Goal: Task Accomplishment & Management: Use online tool/utility

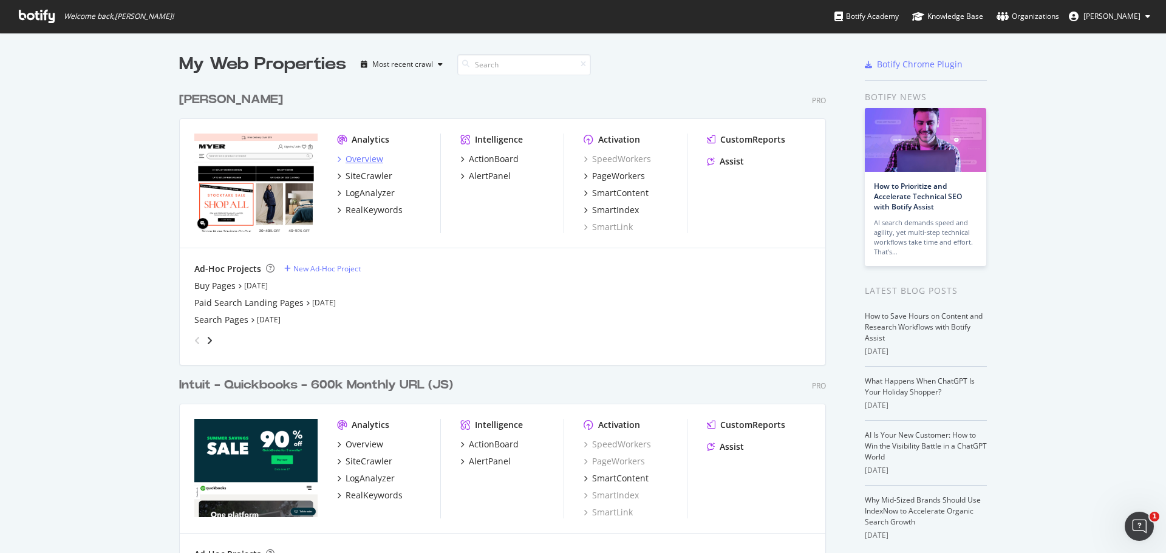
click at [361, 155] on div "Overview" at bounding box center [365, 159] width 38 height 12
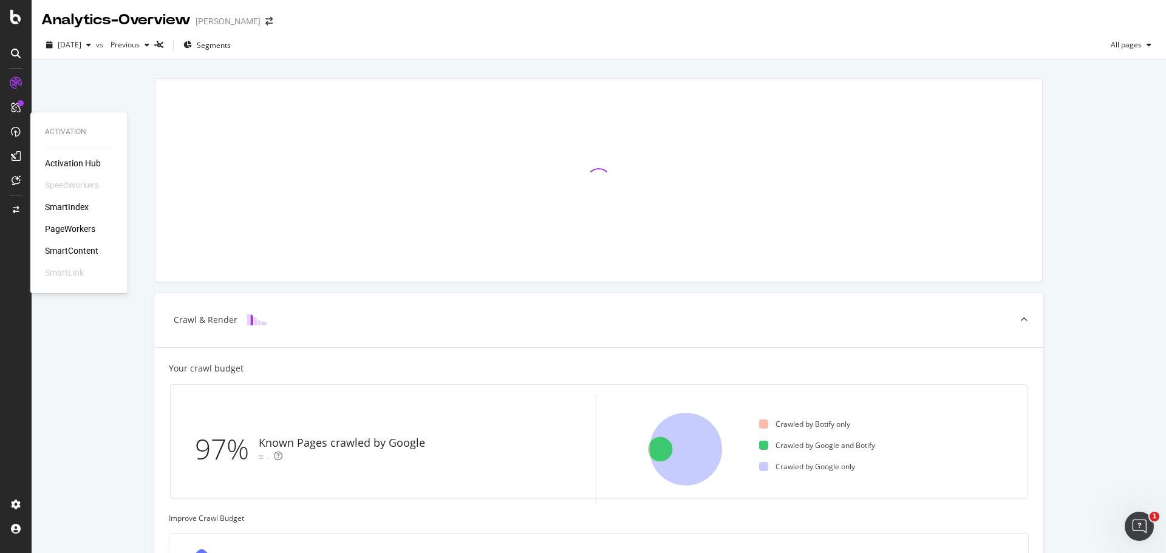
click at [80, 231] on div "PageWorkers" at bounding box center [70, 229] width 50 height 12
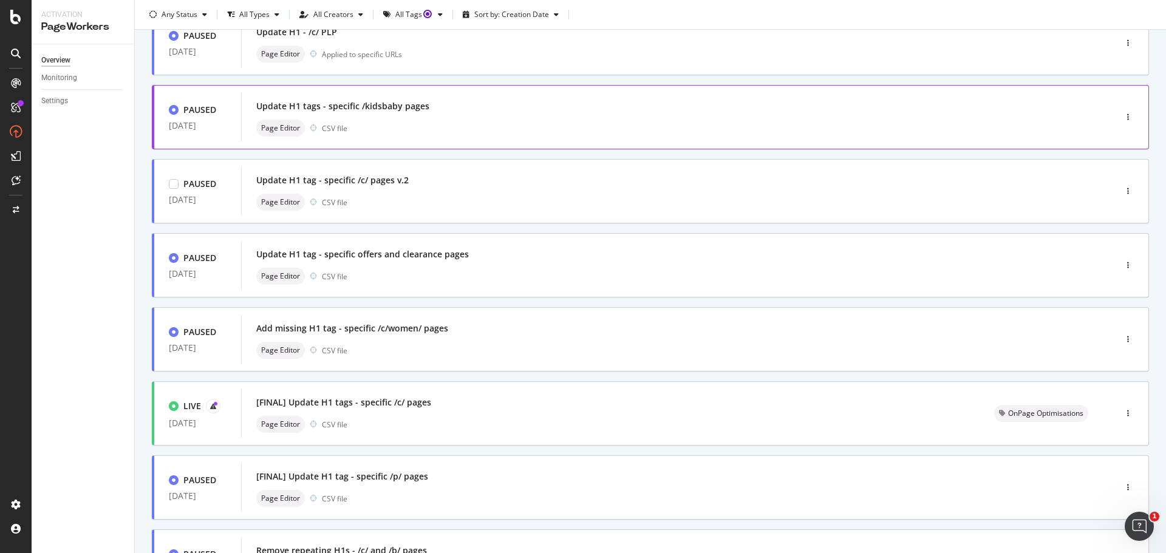
scroll to position [121, 0]
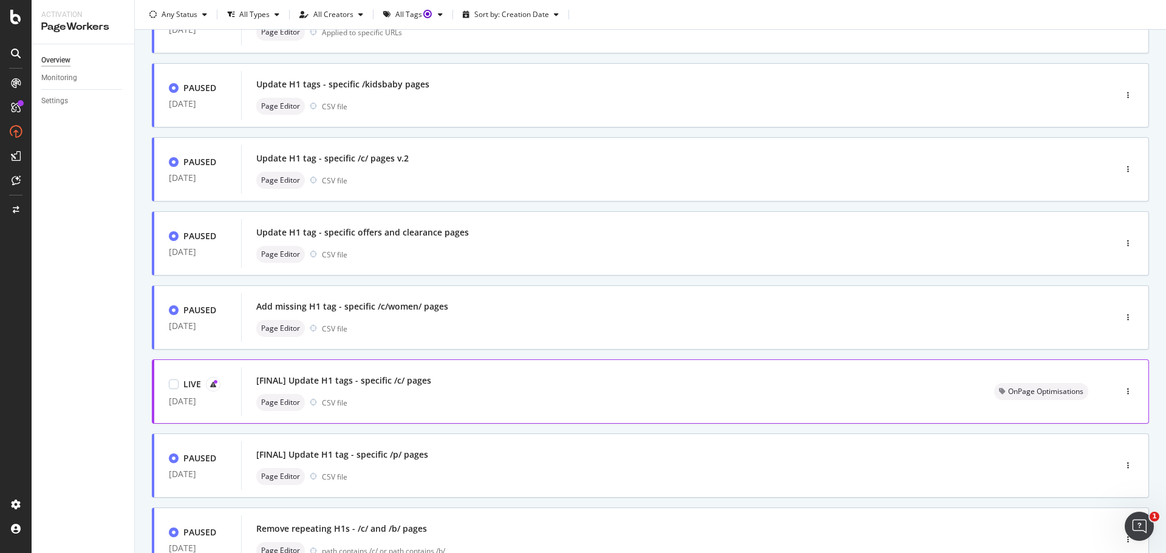
click at [581, 394] on div "[FINAL] Update H1 tags - specific /c/ pages Page Editor CSV file" at bounding box center [610, 391] width 709 height 39
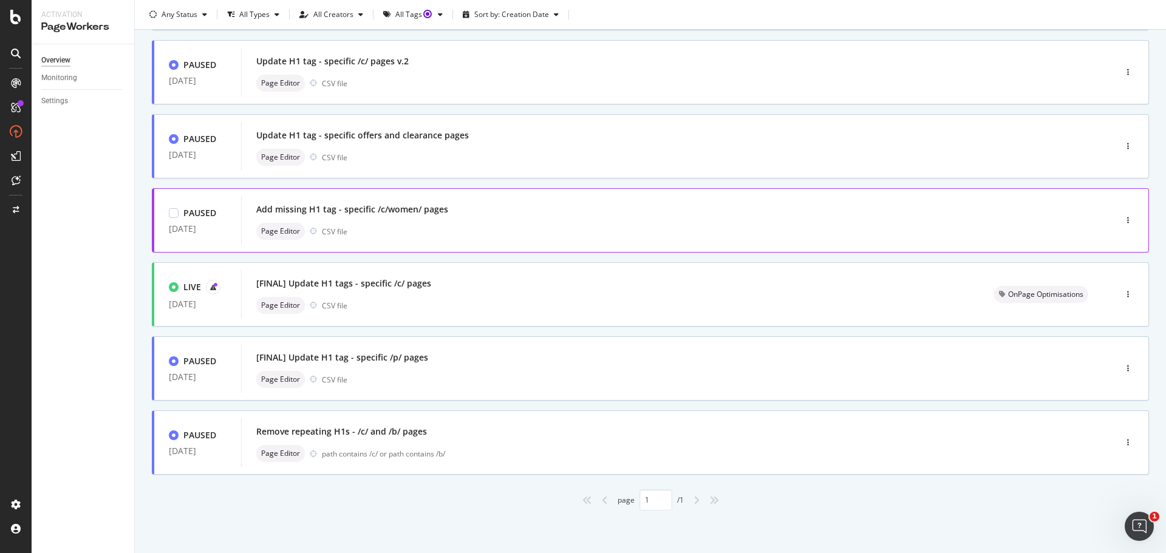
scroll to position [97, 0]
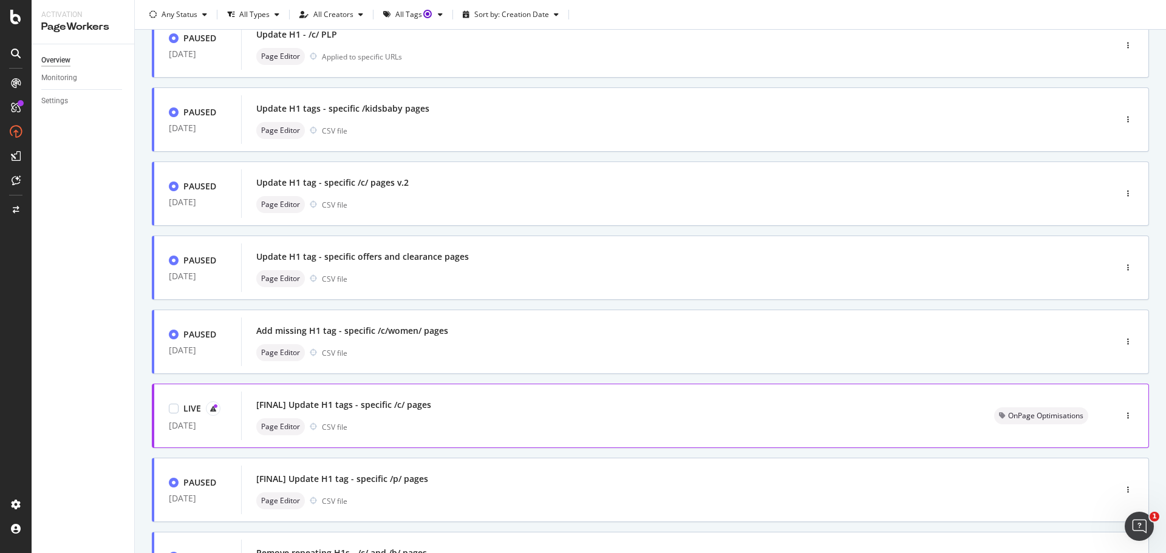
click at [442, 404] on div "[FINAL] Update H1 tags - specific /c/ pages" at bounding box center [610, 405] width 709 height 17
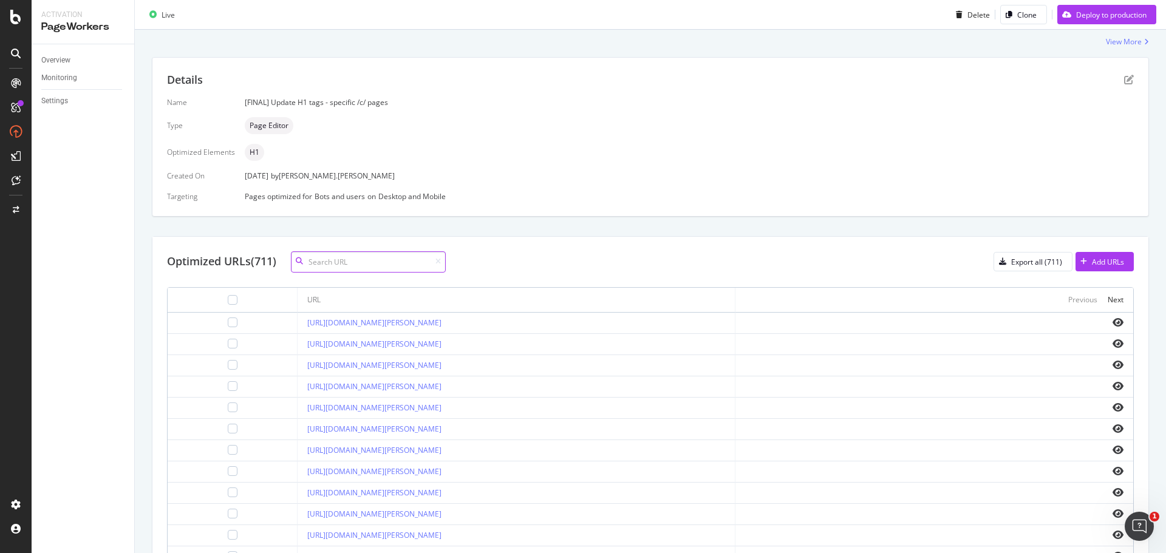
scroll to position [304, 0]
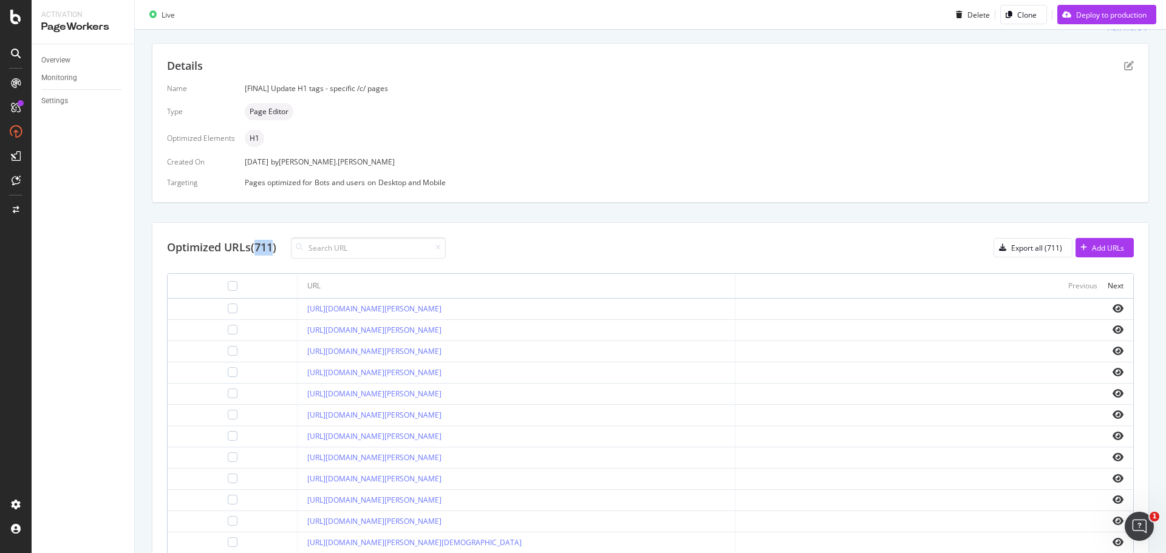
drag, startPoint x: 275, startPoint y: 251, endPoint x: 256, endPoint y: 250, distance: 18.2
click at [256, 250] on div "Optimized URLs (711)" at bounding box center [221, 248] width 109 height 16
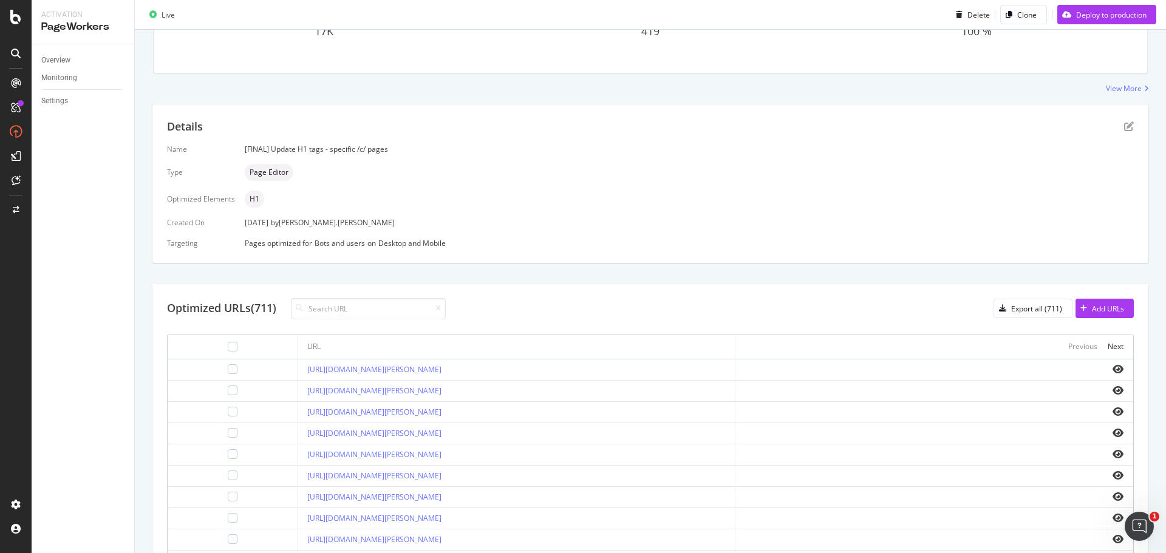
click at [671, 104] on div "Details Name [FINAL] Update H1 tags - specific /c/ pages Type Page Editor Optim…" at bounding box center [650, 184] width 997 height 160
